Goal: Find specific page/section: Find specific page/section

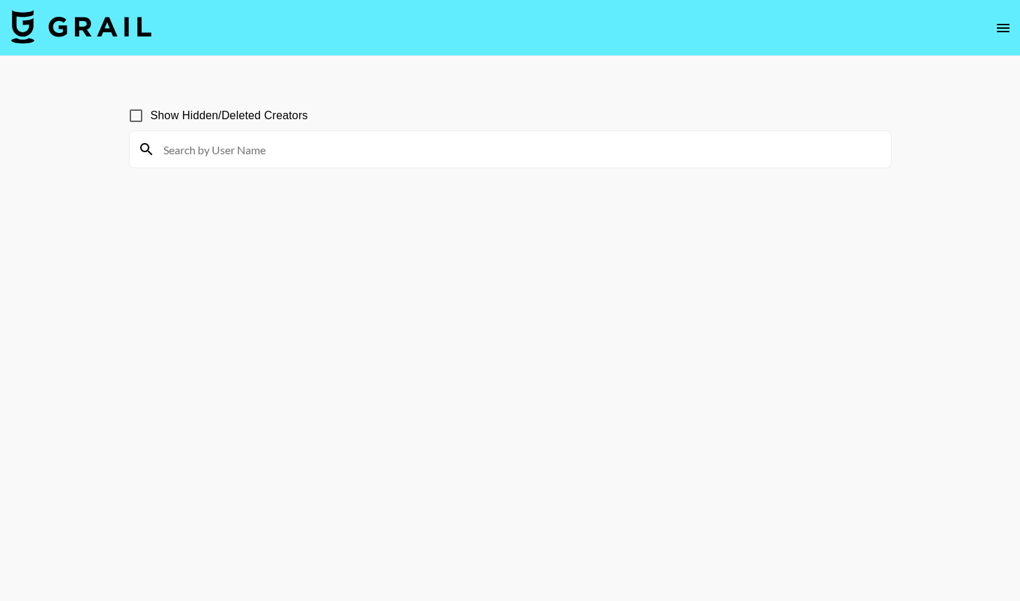
click at [266, 148] on input at bounding box center [519, 149] width 728 height 22
type input "taynna"
click at [226, 109] on span "Show Hidden/Deleted Creators" at bounding box center [230, 115] width 158 height 17
click at [151, 109] on input "Show Hidden/Deleted Creators" at bounding box center [135, 115] width 29 height 29
click at [142, 115] on input "Show Hidden/Deleted Creators" at bounding box center [135, 115] width 29 height 29
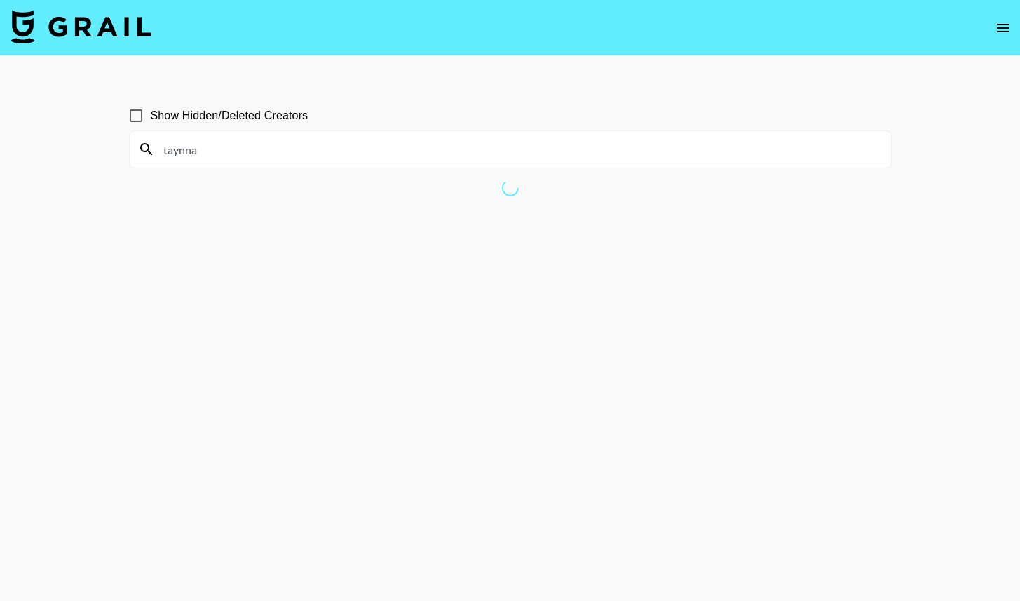
checkbox input "false"
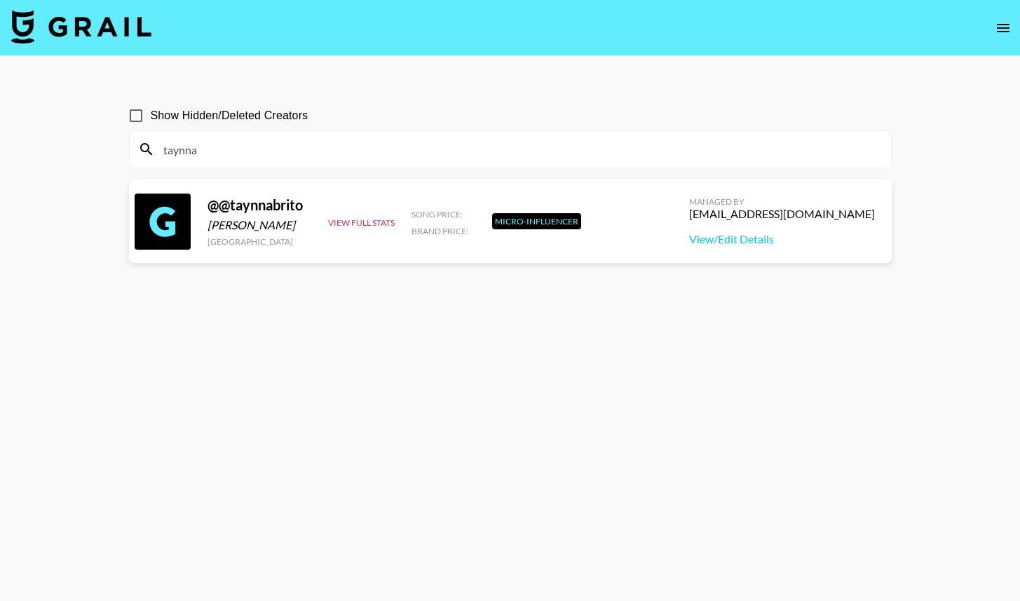
click at [315, 146] on input "taynna" at bounding box center [519, 149] width 728 height 22
type input "taynnabrito"
click at [205, 116] on span "Show Hidden/Deleted Creators" at bounding box center [230, 115] width 158 height 17
click at [151, 116] on input "Show Hidden/Deleted Creators" at bounding box center [135, 115] width 29 height 29
click at [205, 116] on span "Show Hidden/Deleted Creators" at bounding box center [230, 115] width 158 height 17
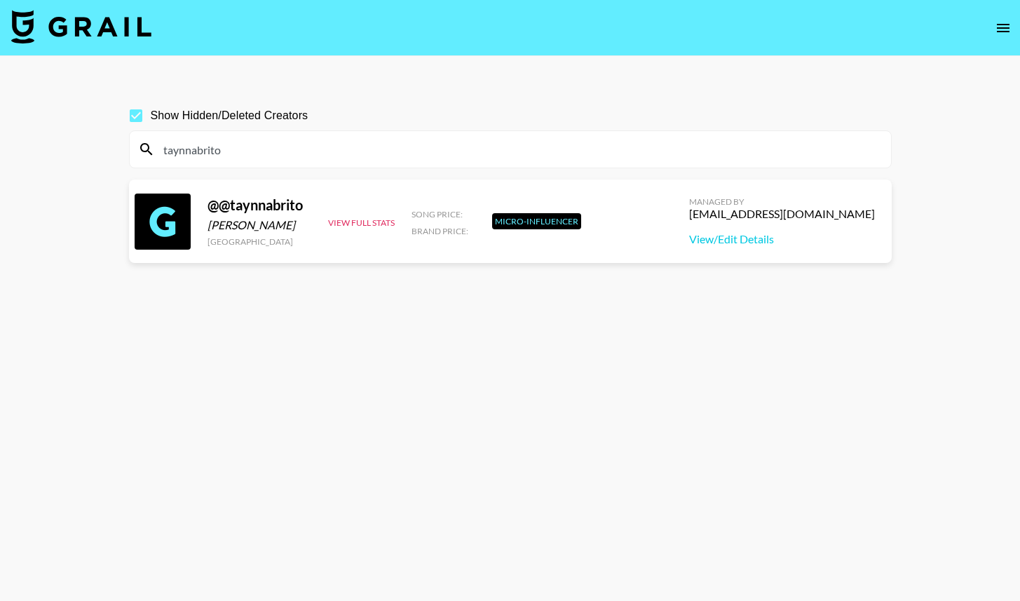
click at [151, 116] on input "Show Hidden/Deleted Creators" at bounding box center [135, 115] width 29 height 29
checkbox input "false"
click at [263, 142] on input "taynnabrito" at bounding box center [519, 149] width 728 height 22
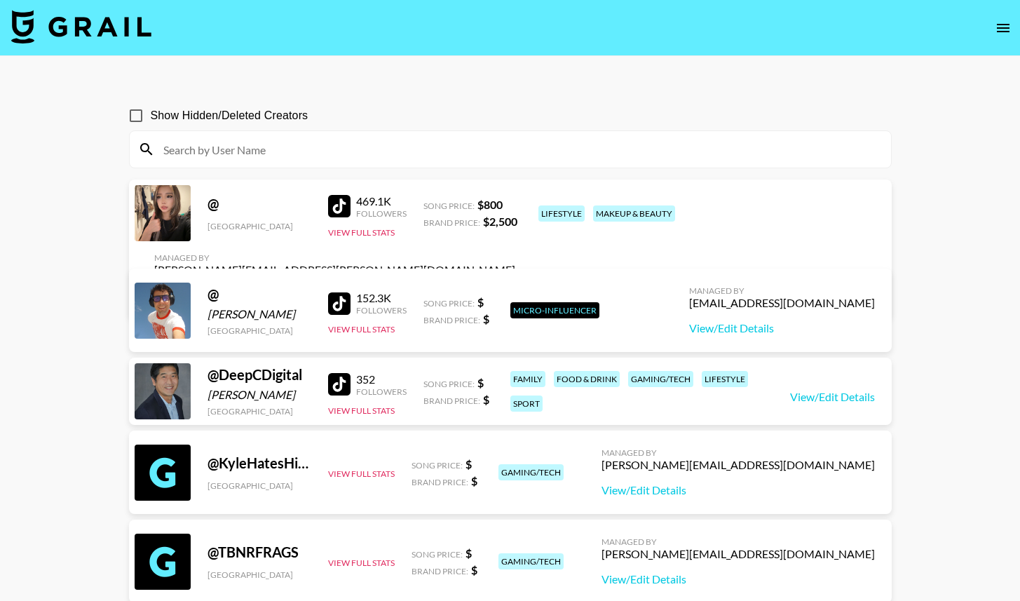
click at [362, 153] on input at bounding box center [519, 149] width 728 height 22
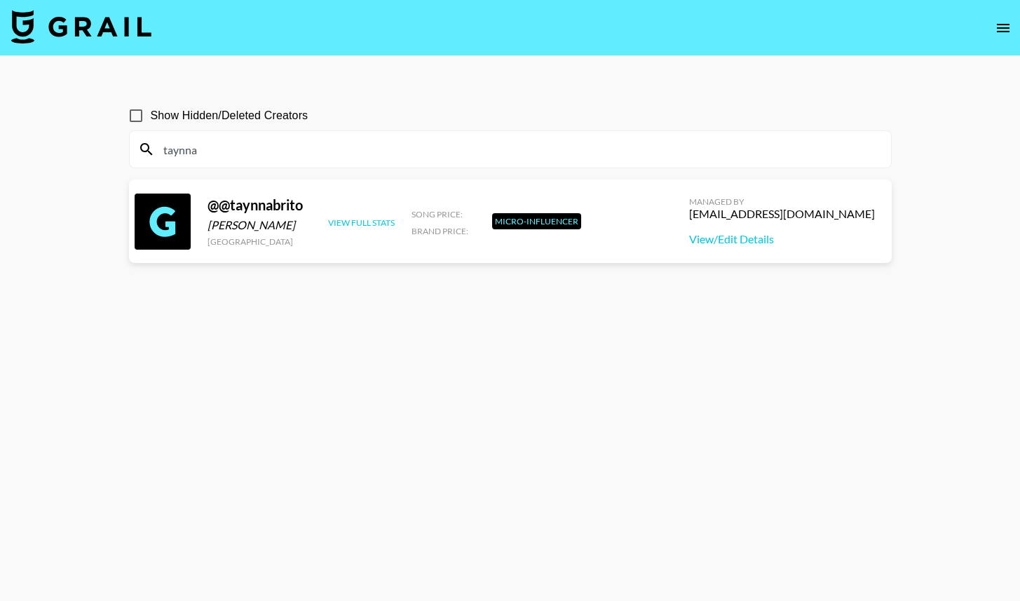
type input "taynna"
click at [358, 218] on button "View Full Stats" at bounding box center [361, 222] width 67 height 11
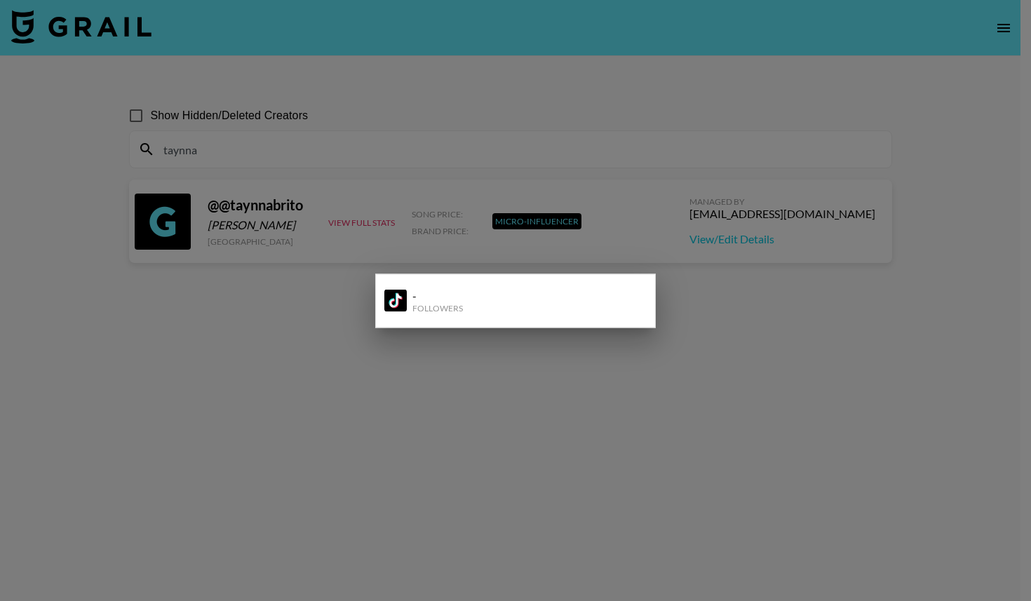
click at [334, 464] on div at bounding box center [515, 300] width 1031 height 601
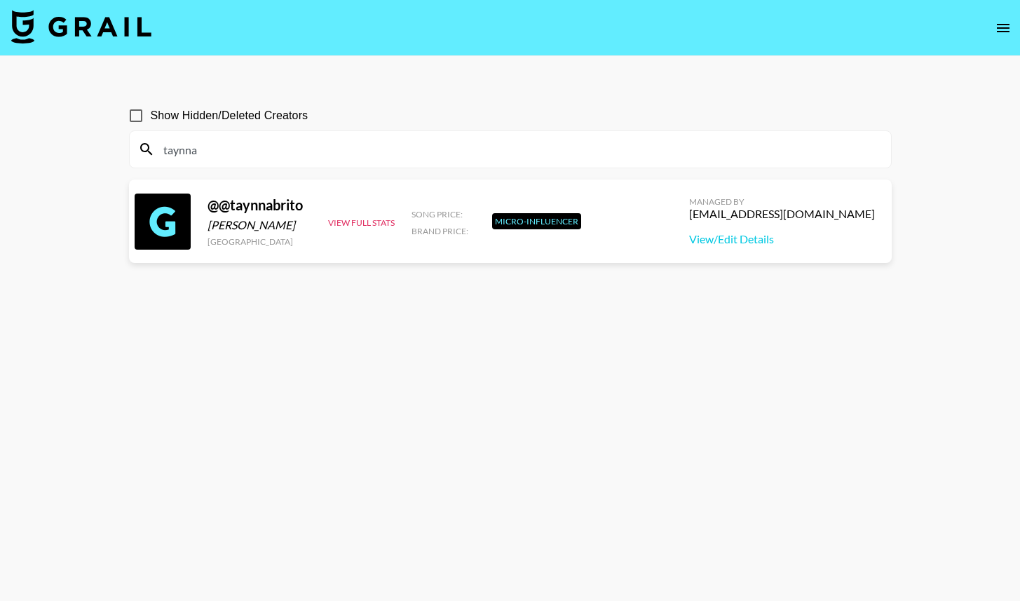
click at [393, 155] on input "taynna" at bounding box center [519, 149] width 728 height 22
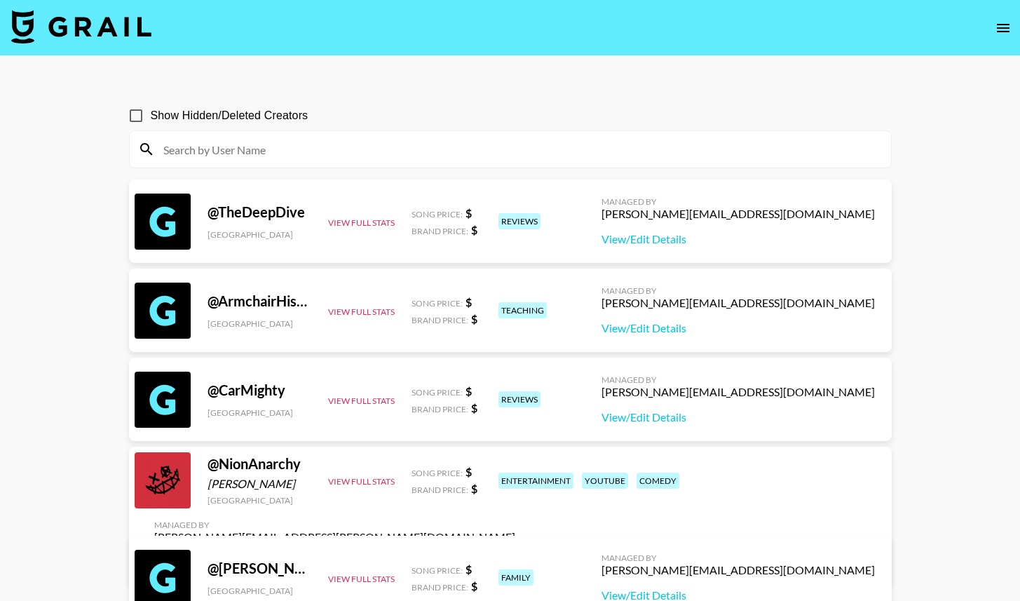
click at [259, 160] on input at bounding box center [519, 149] width 728 height 22
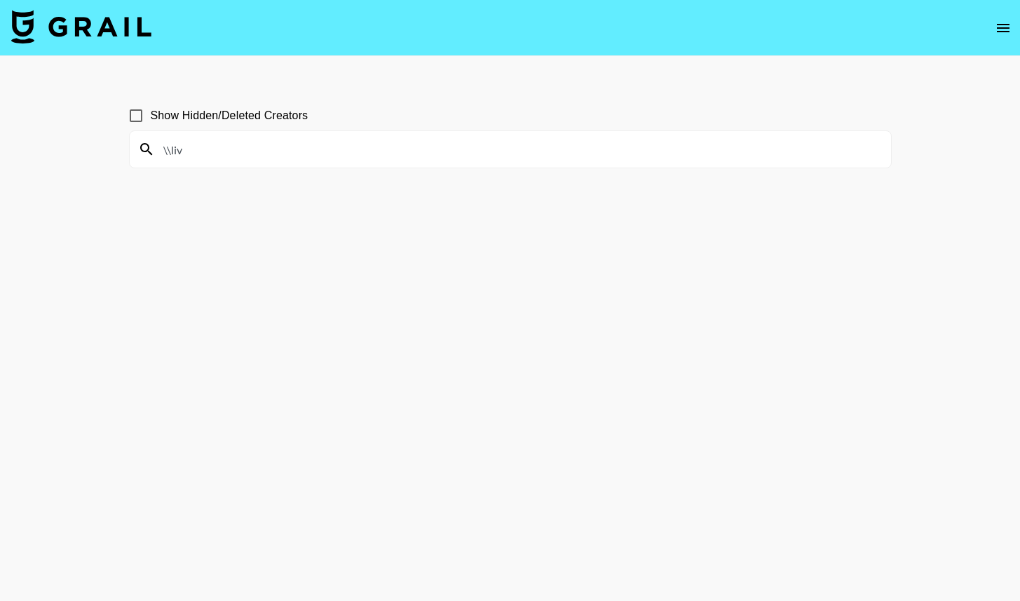
click at [203, 168] on section "\\liv" at bounding box center [510, 149] width 763 height 38
click at [203, 158] on input "\\liv" at bounding box center [519, 149] width 728 height 22
type input "\"
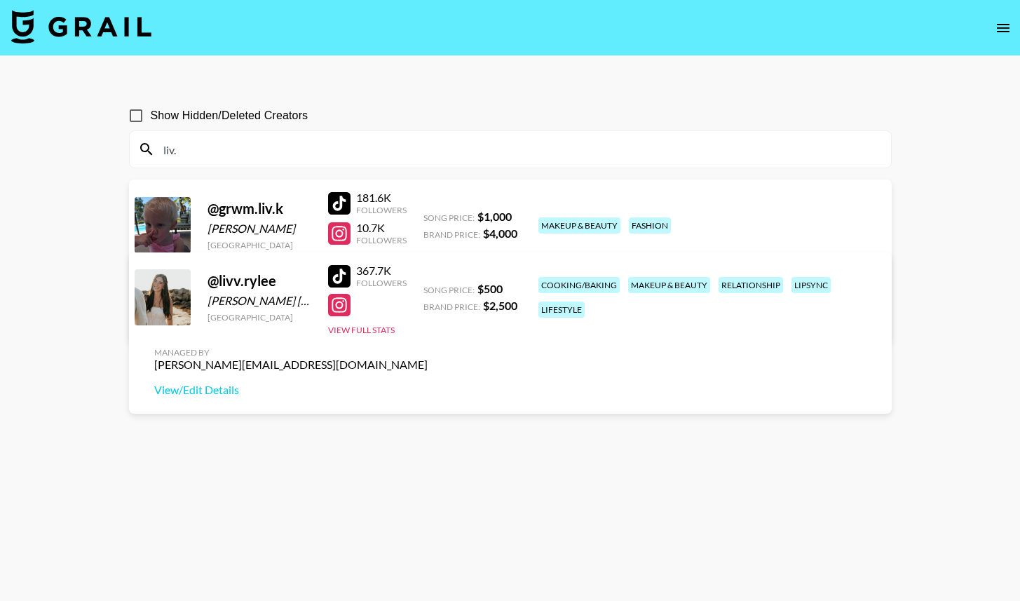
type input "liv."
click at [189, 121] on span "Show Hidden/Deleted Creators" at bounding box center [230, 115] width 158 height 17
click at [151, 121] on input "Show Hidden/Deleted Creators" at bounding box center [135, 115] width 29 height 29
checkbox input "true"
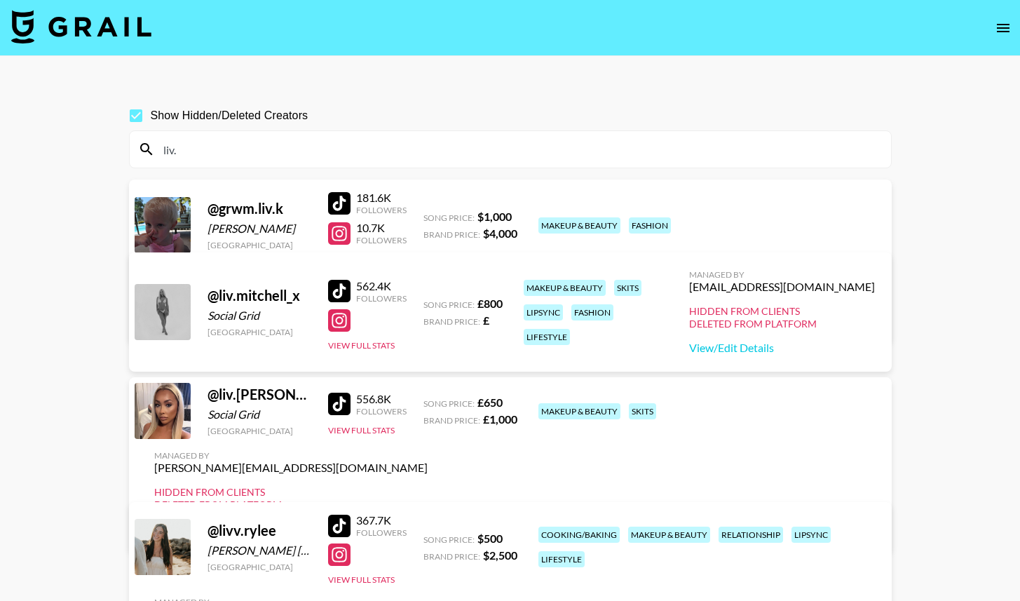
click at [213, 154] on input "liv." at bounding box center [519, 149] width 728 height 22
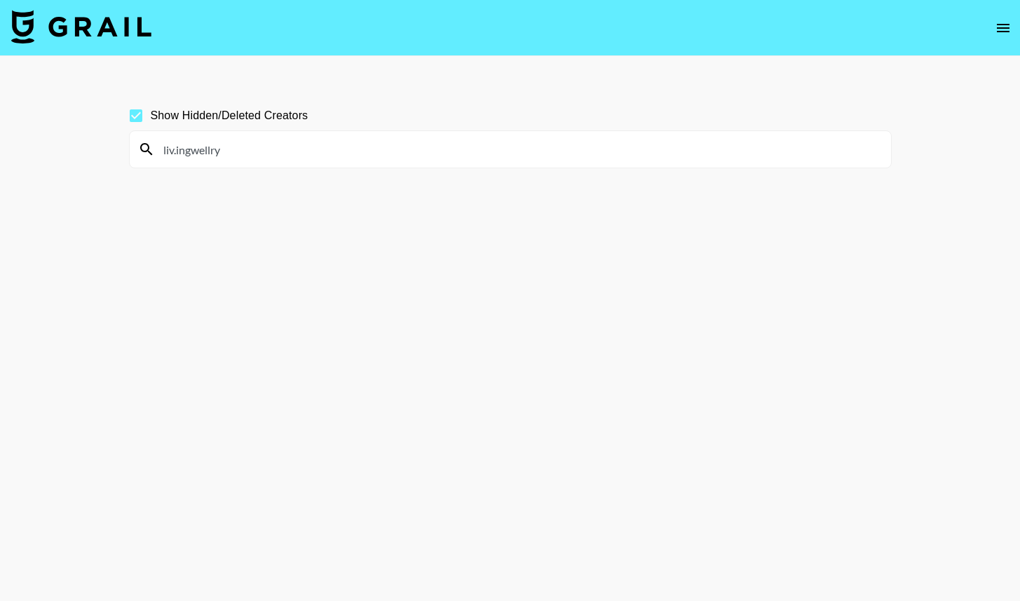
click at [229, 149] on input "liv.ingwellry" at bounding box center [519, 149] width 728 height 22
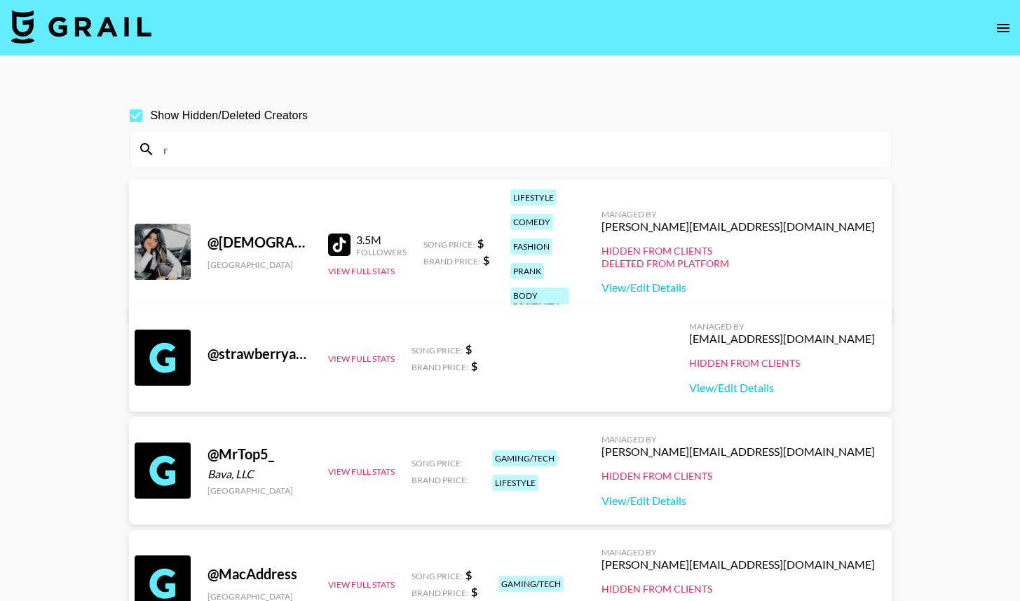
click at [820, 142] on input "r" at bounding box center [519, 149] width 728 height 22
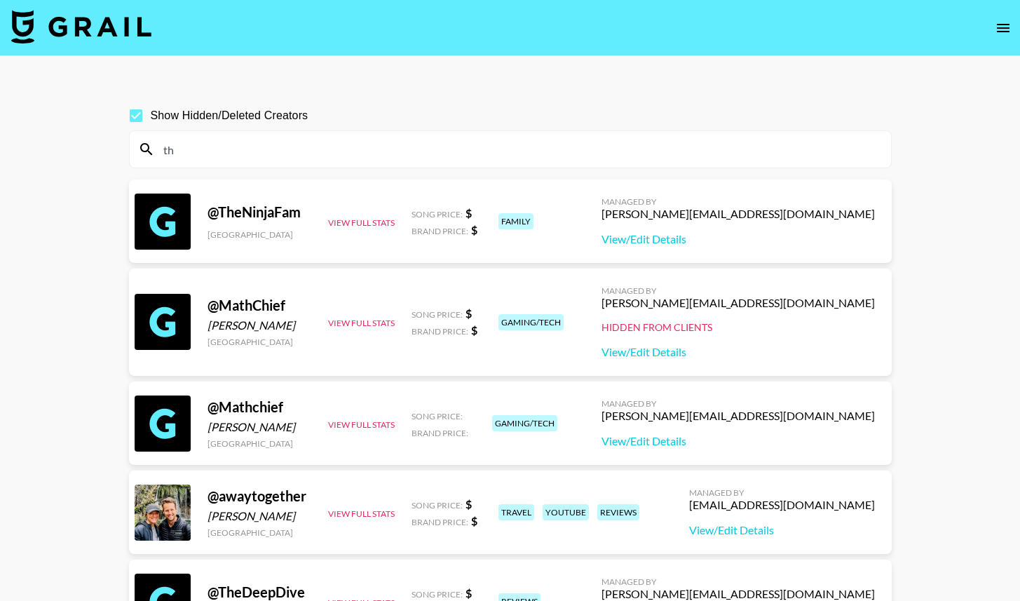
type input "t"
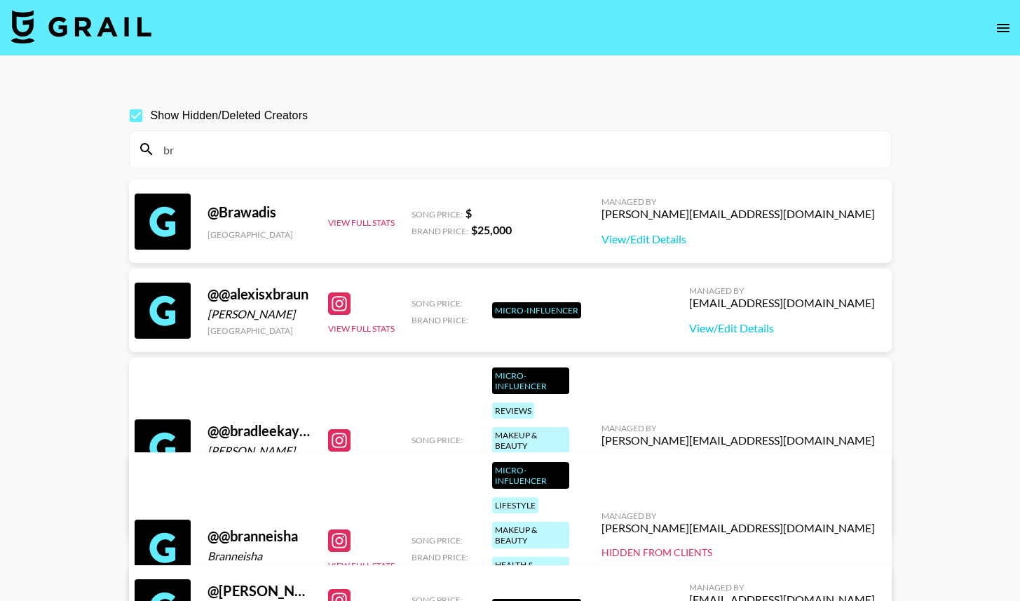
type input "b"
